Goal: Information Seeking & Learning: Check status

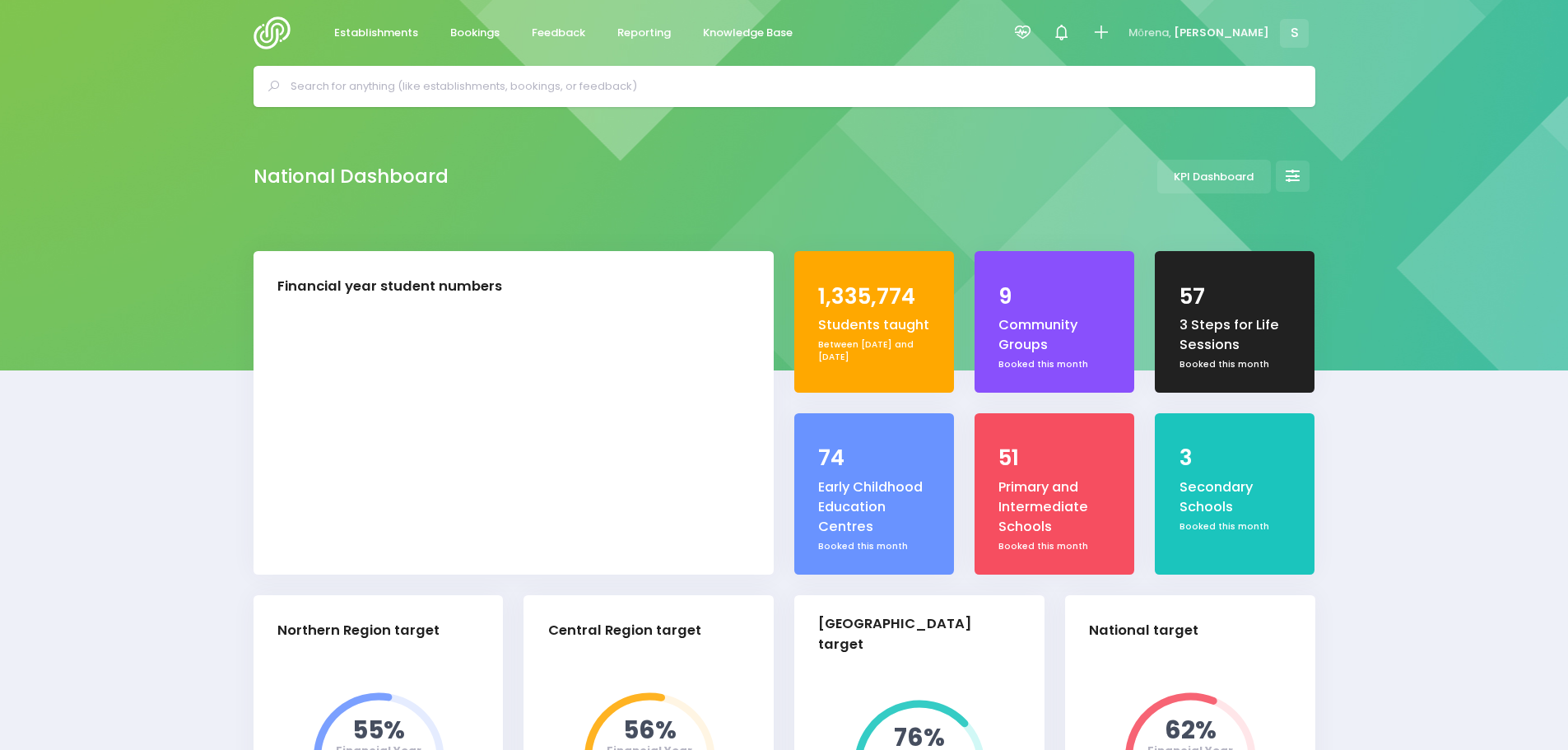
select select "5"
click at [574, 27] on span "Feedback" at bounding box center [559, 33] width 54 height 17
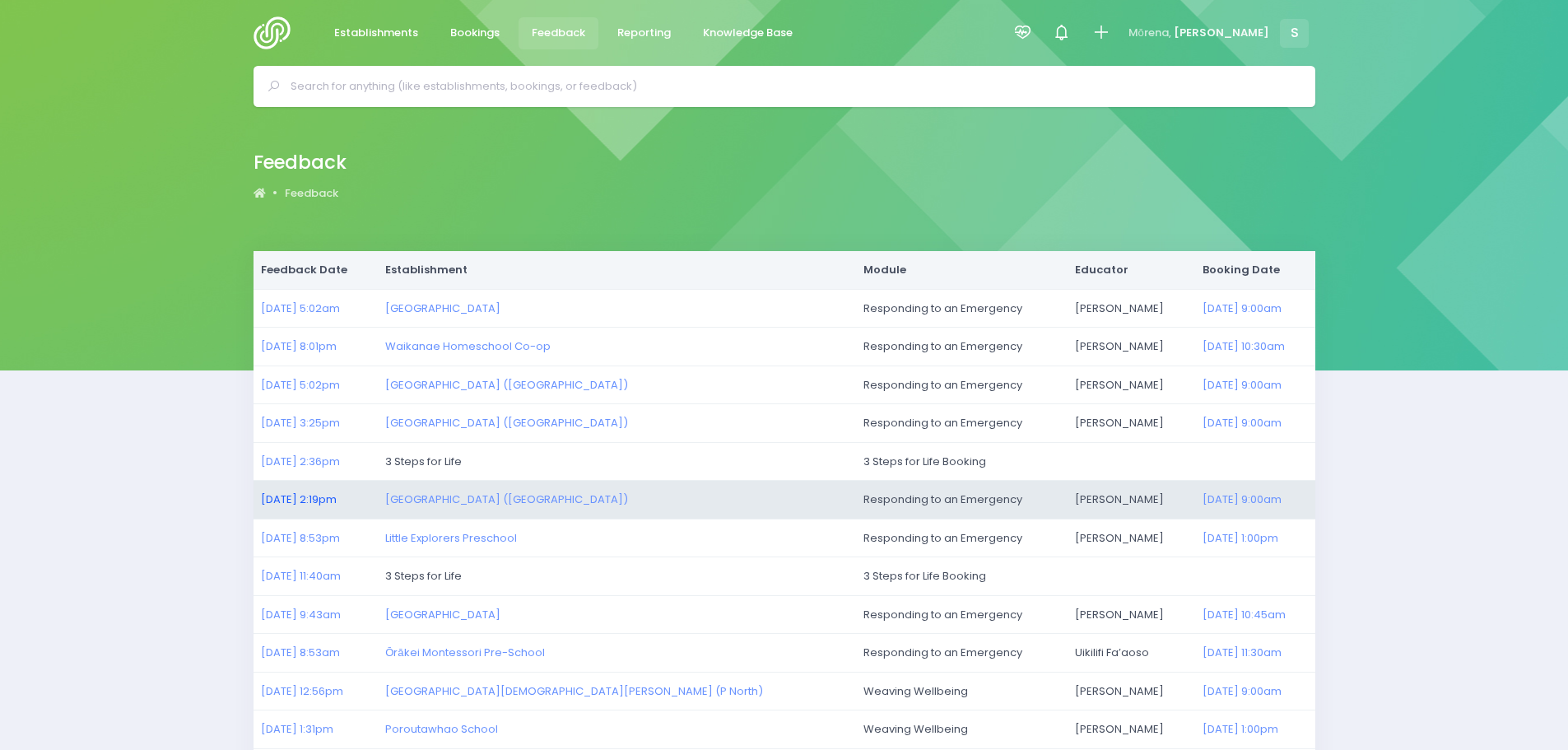
click at [288, 500] on link "16/09/2025 2:19pm" at bounding box center [299, 499] width 75 height 16
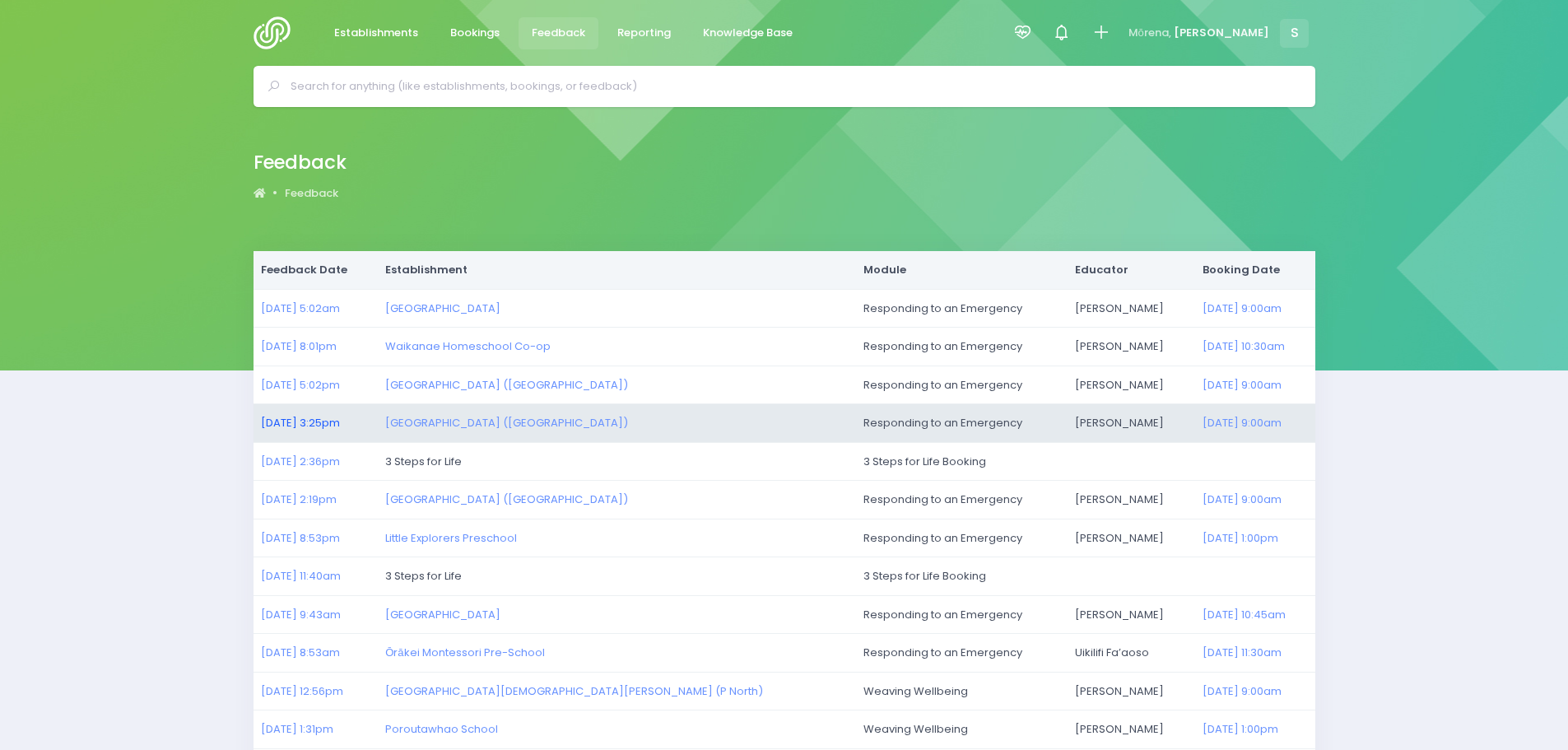
click at [307, 422] on link "16/09/2025 3:25pm" at bounding box center [301, 423] width 79 height 16
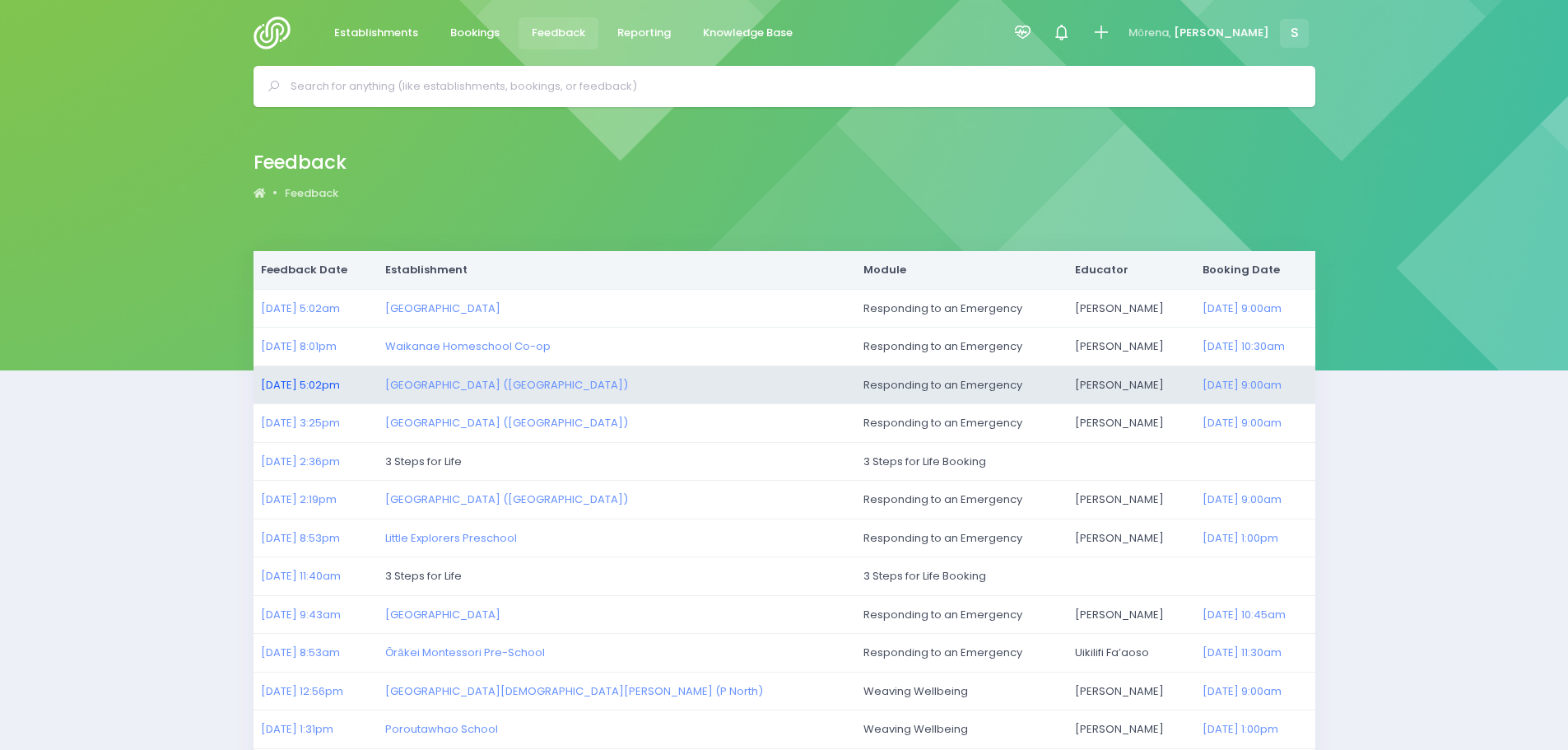
click at [308, 389] on link "16/09/2025 5:02pm" at bounding box center [301, 385] width 79 height 16
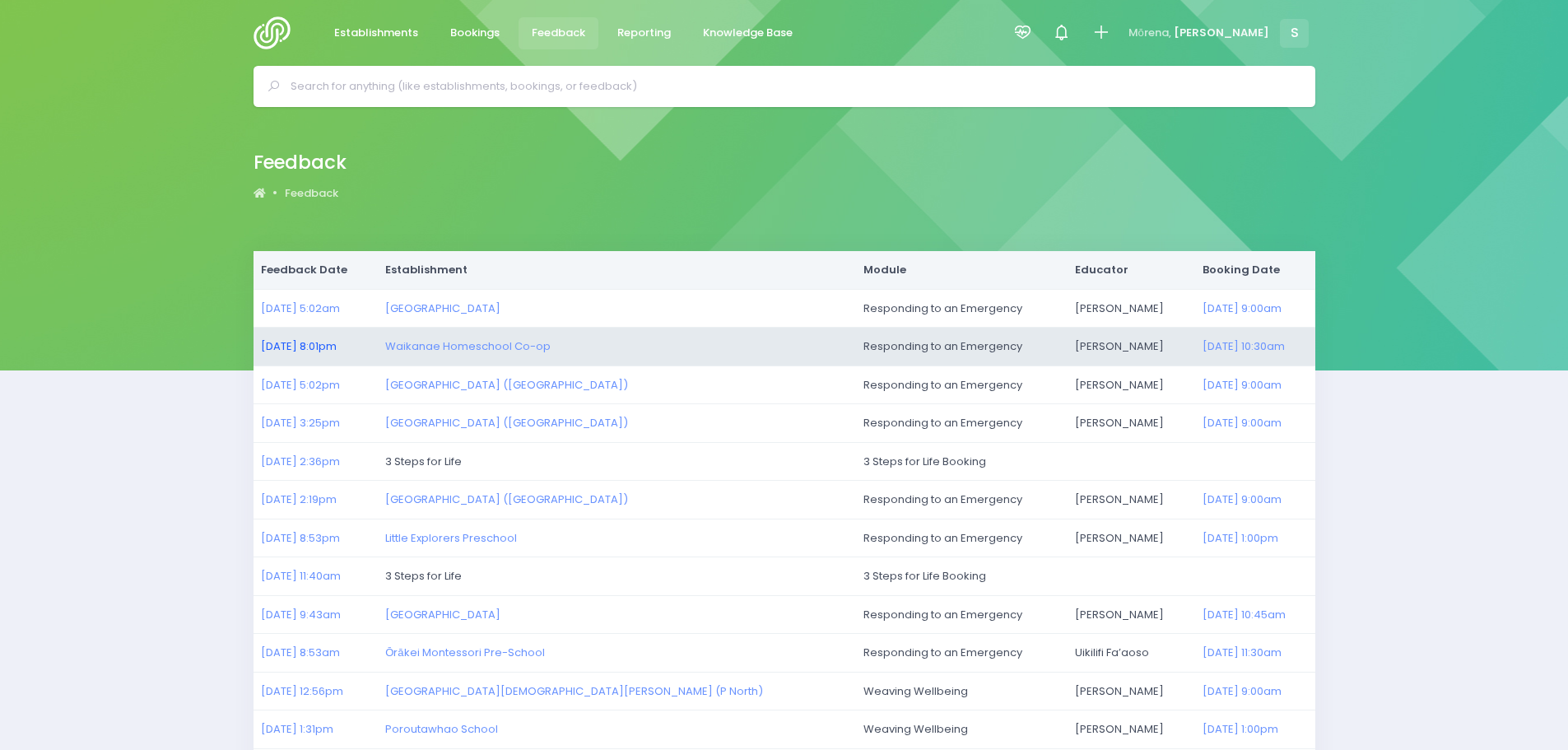
click at [330, 342] on link "16/09/2025 8:01pm" at bounding box center [299, 346] width 75 height 16
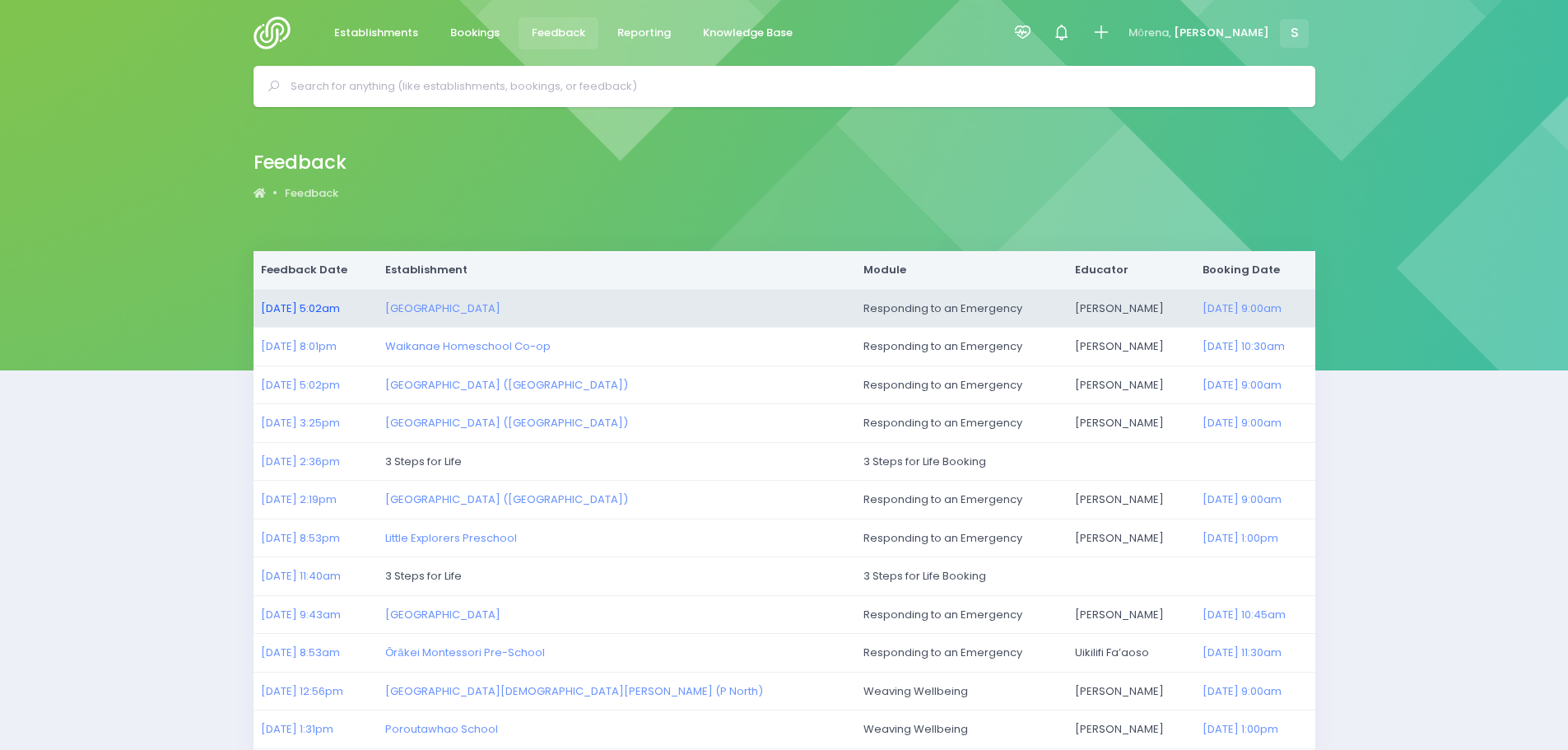
click at [282, 302] on link "17/09/2025 5:02am" at bounding box center [301, 309] width 79 height 16
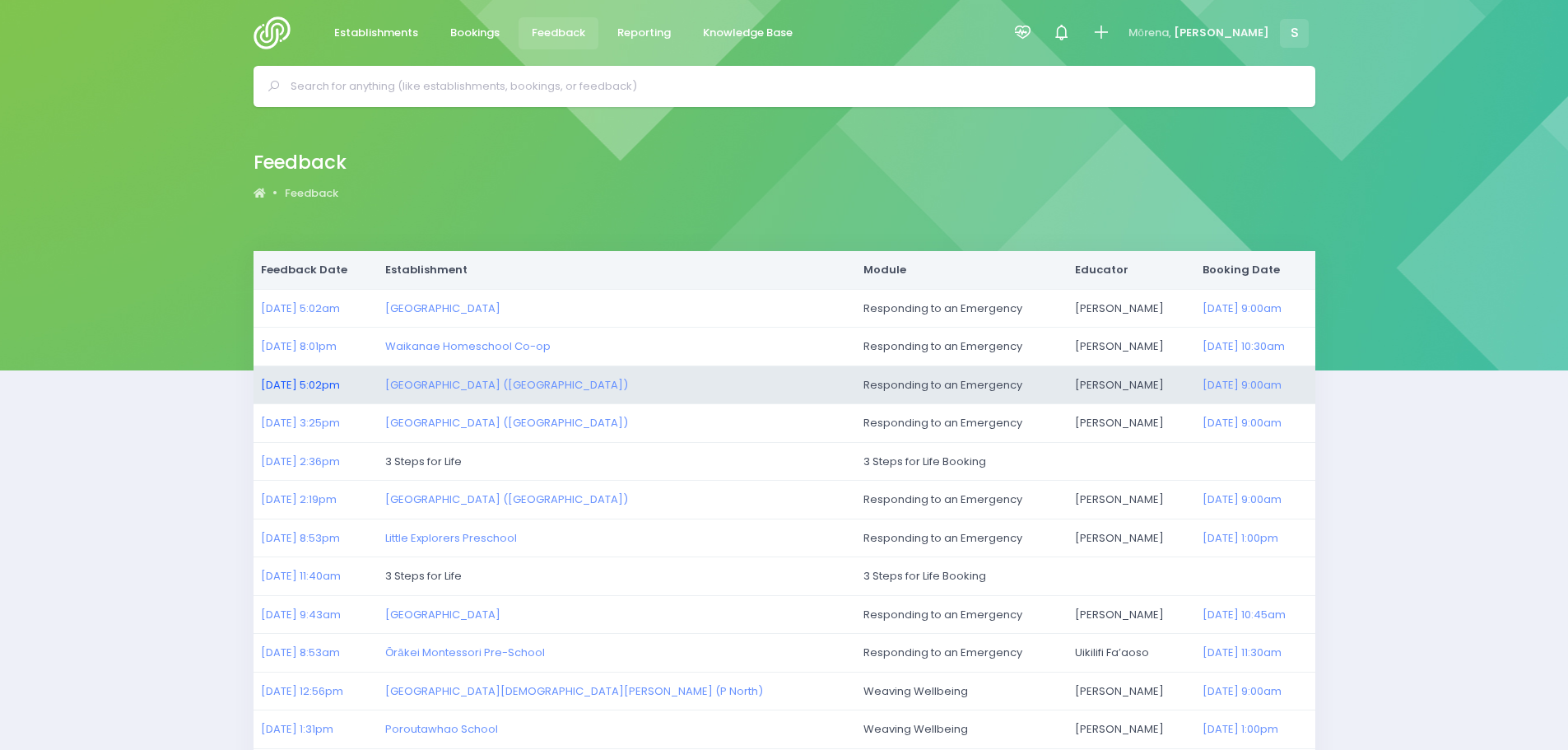
click at [334, 377] on link "16/09/2025 5:02pm" at bounding box center [301, 385] width 79 height 16
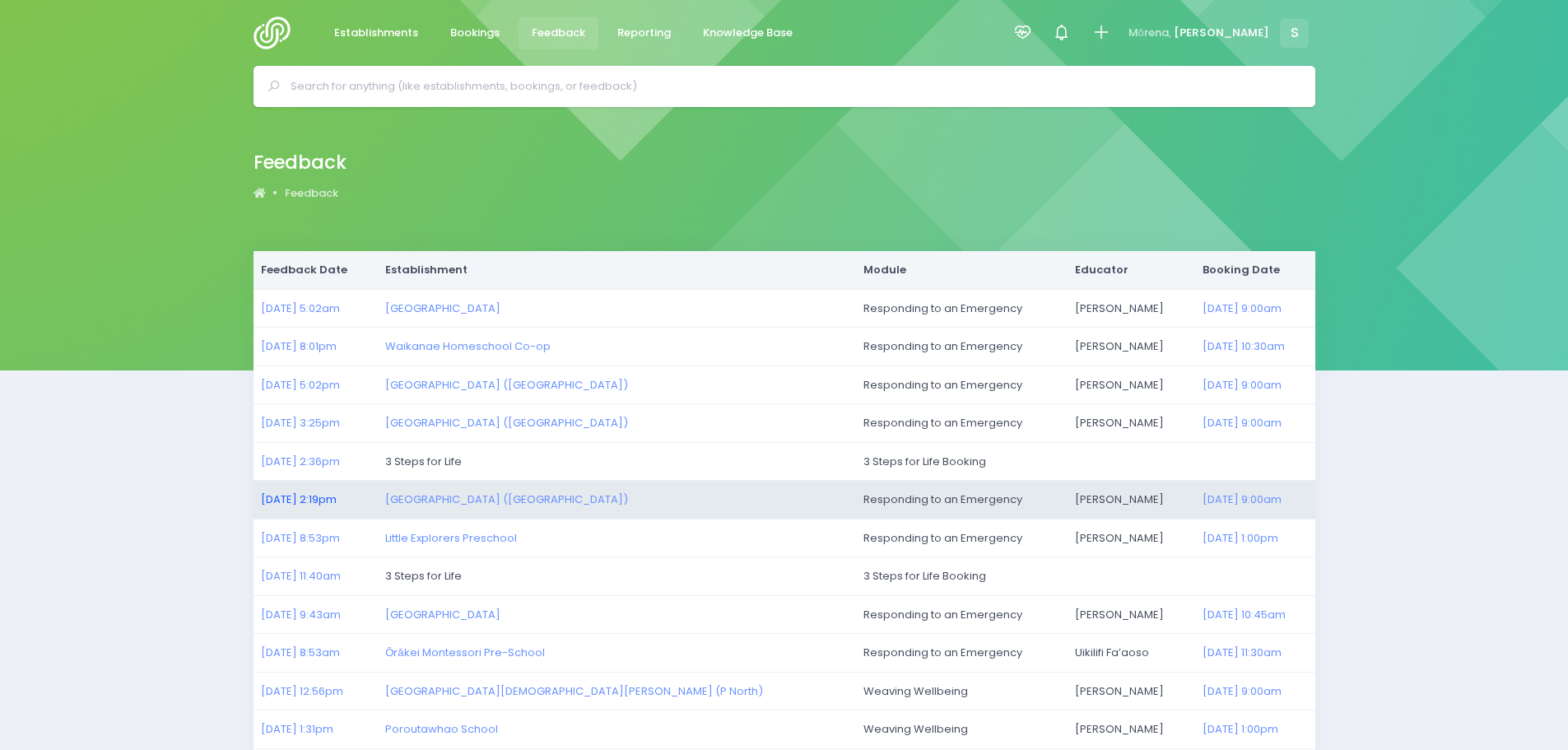
click at [283, 503] on link "16/09/2025 2:19pm" at bounding box center [299, 499] width 75 height 16
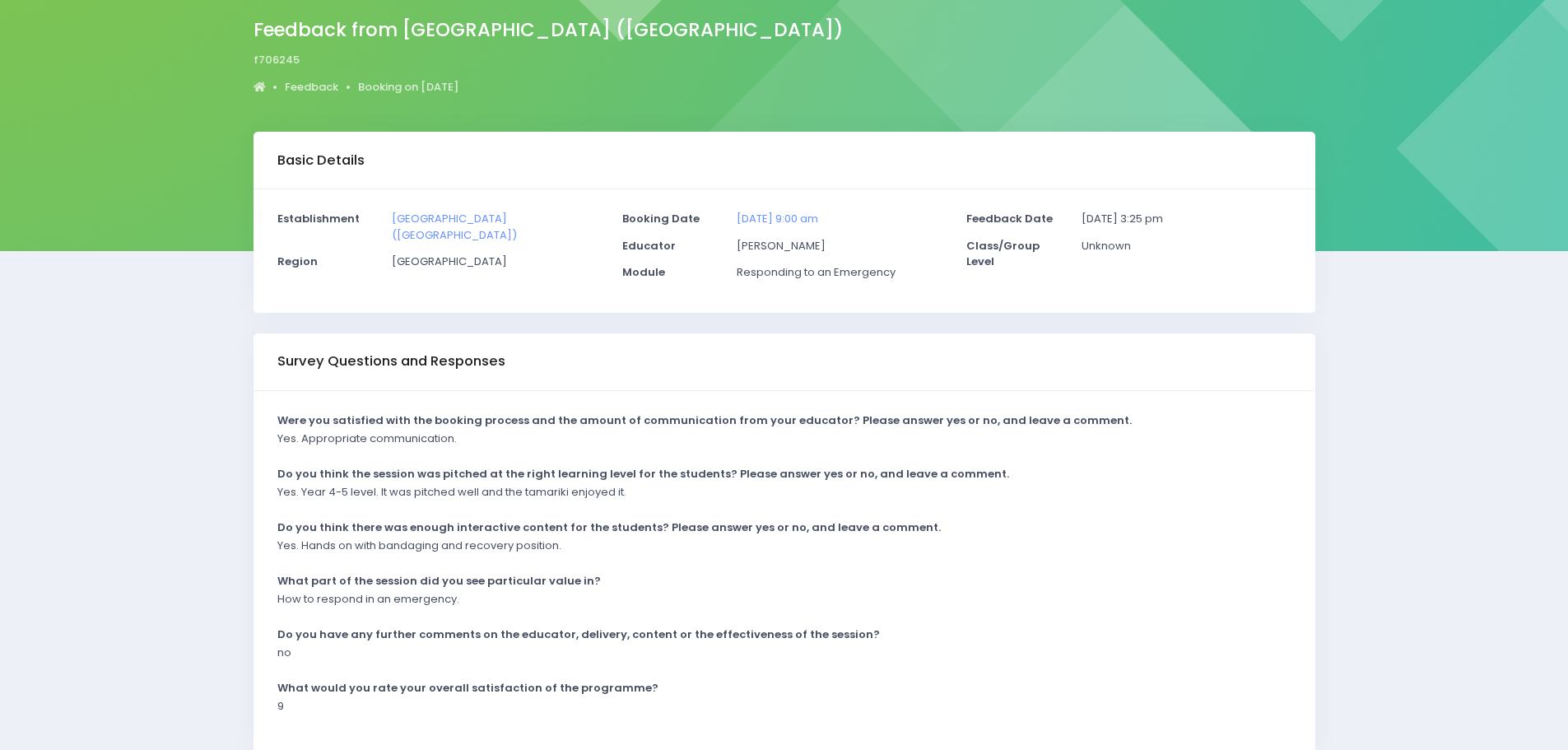
scroll to position [82, 0]
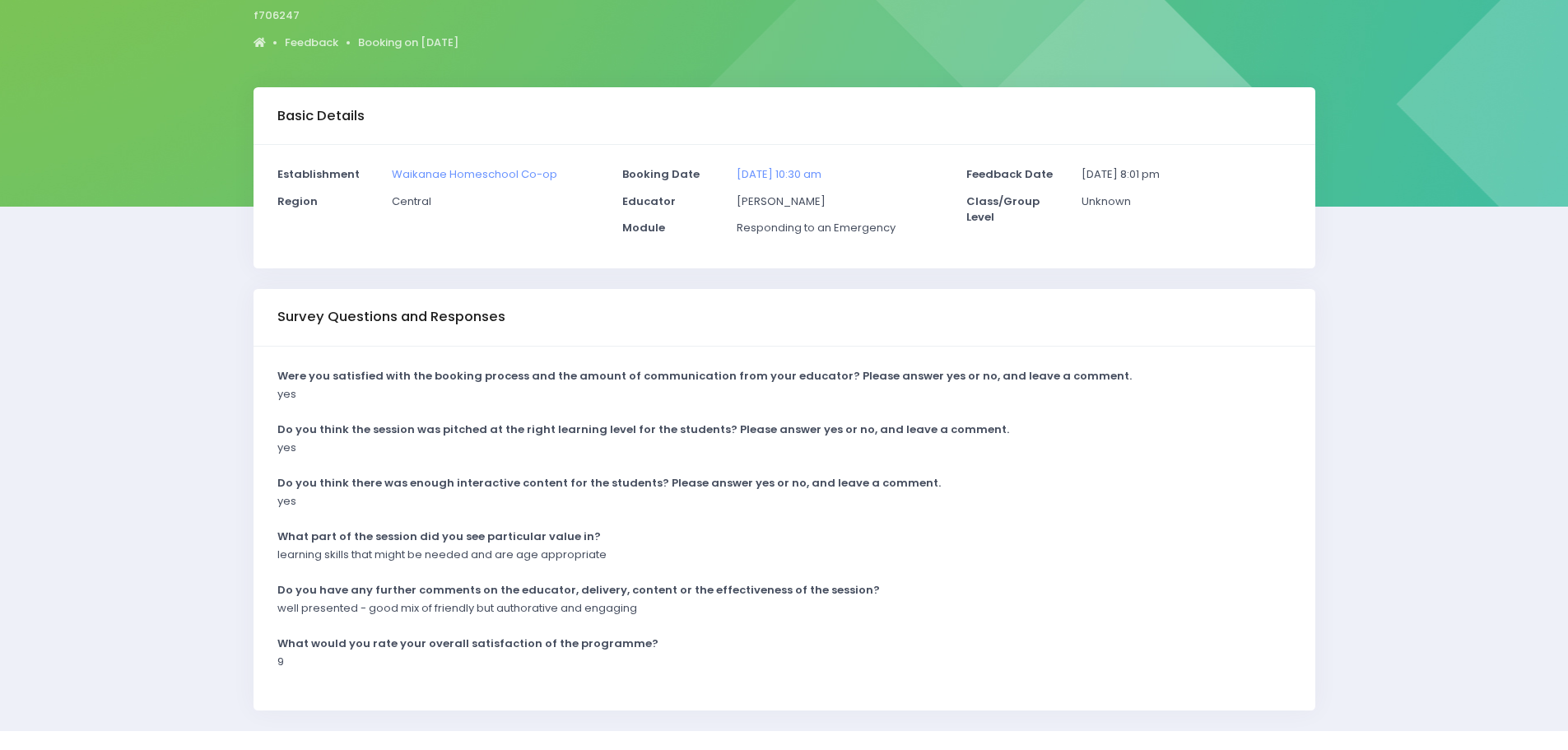
scroll to position [165, 0]
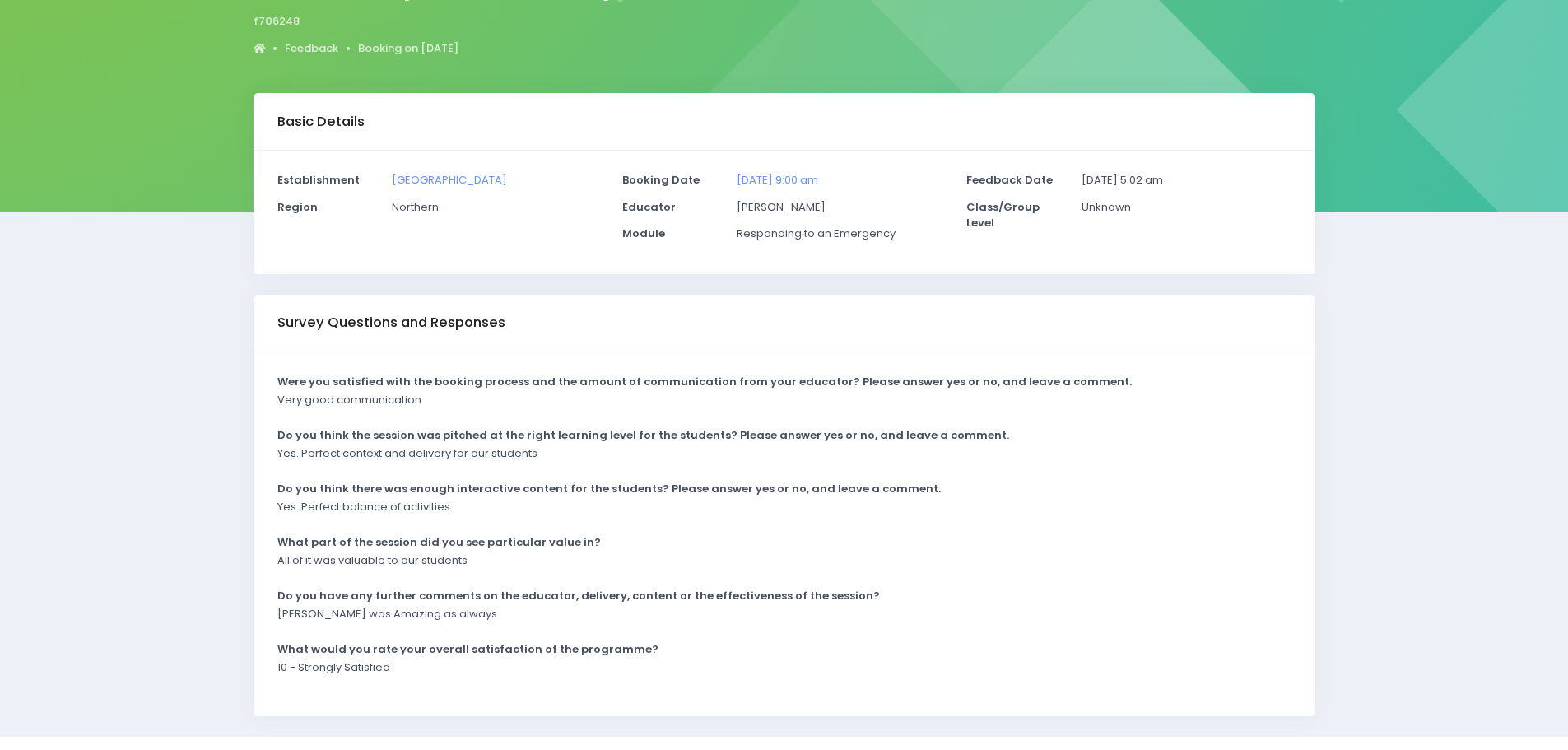
scroll to position [165, 0]
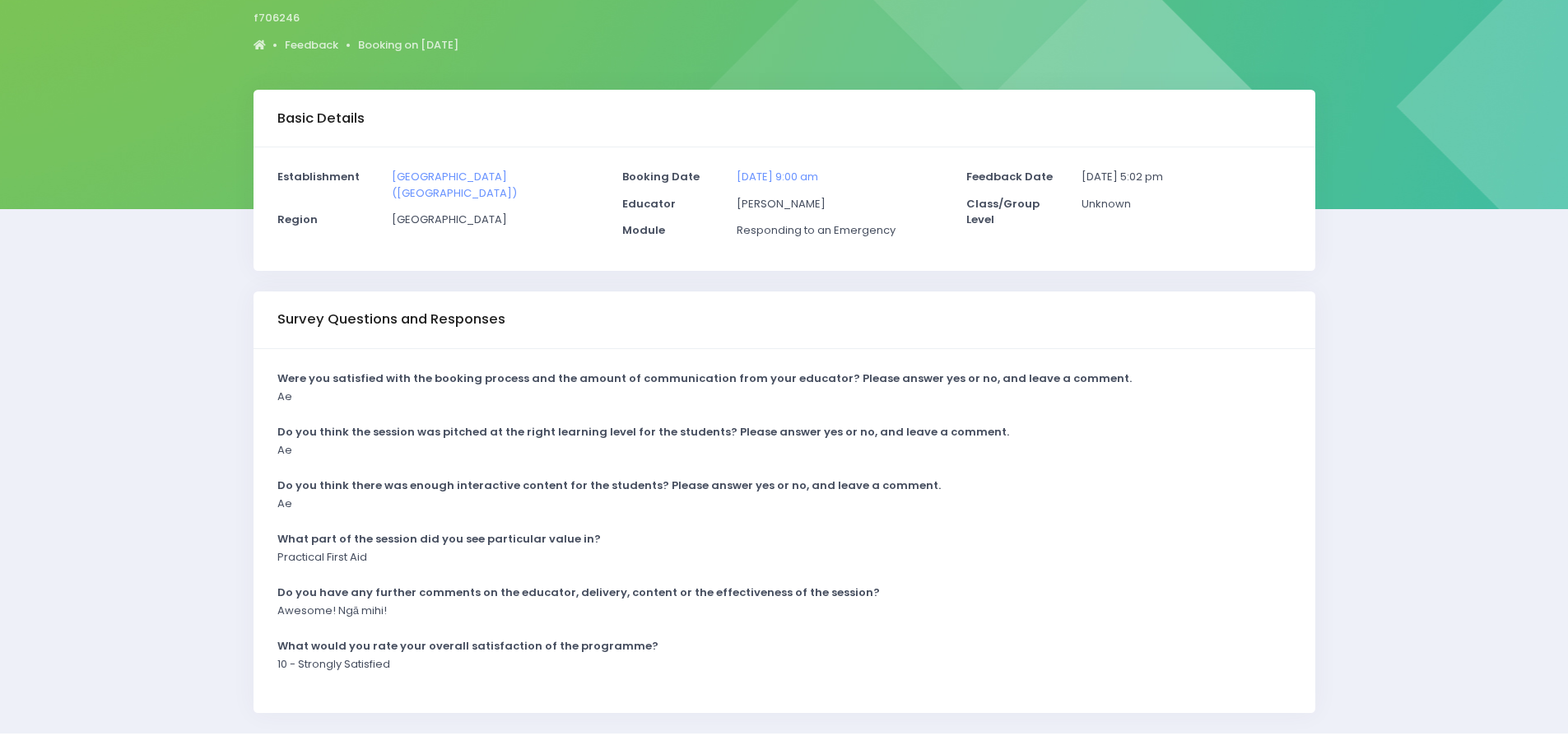
scroll to position [165, 0]
